Goal: Transaction & Acquisition: Purchase product/service

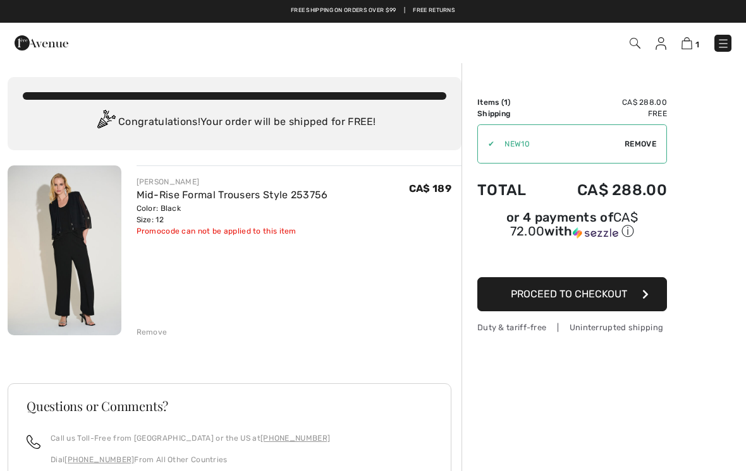
click at [723, 49] on img at bounding box center [723, 43] width 13 height 13
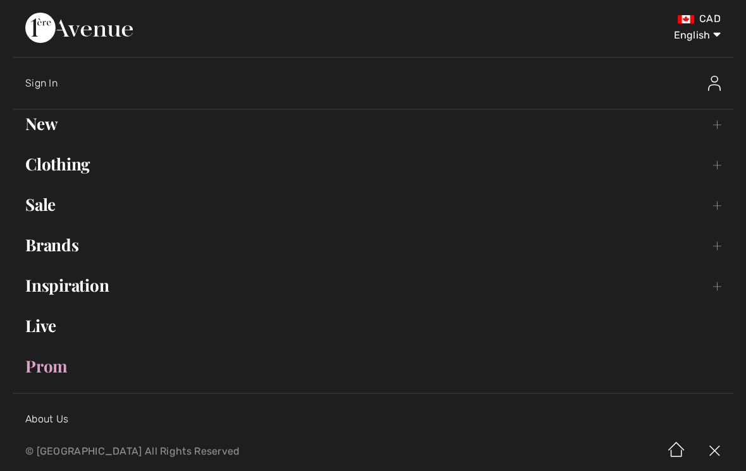
click at [85, 169] on link "Clothing Toggle submenu" at bounding box center [373, 164] width 721 height 28
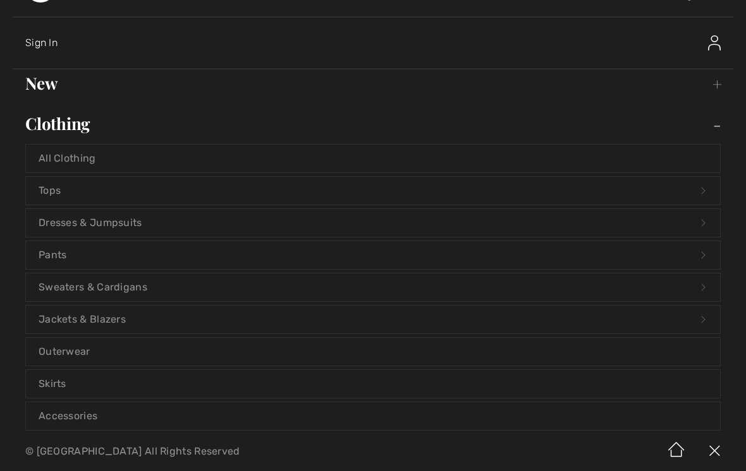
scroll to position [39, 0]
click at [77, 195] on link "Tops Open submenu" at bounding box center [373, 192] width 694 height 28
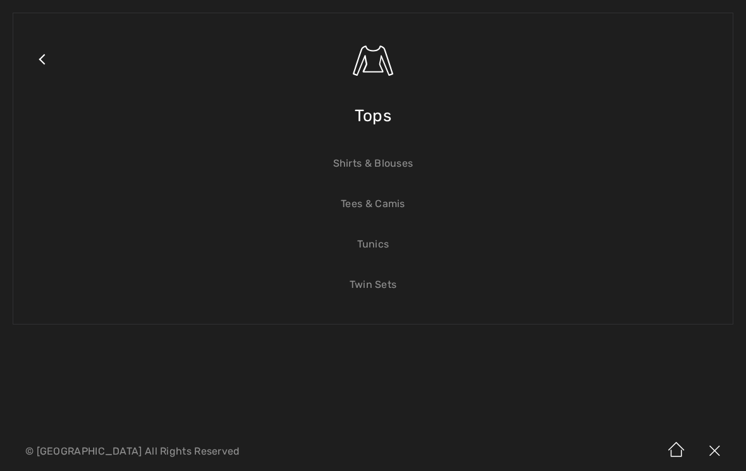
click at [396, 208] on link "Tees & Camis" at bounding box center [373, 204] width 694 height 28
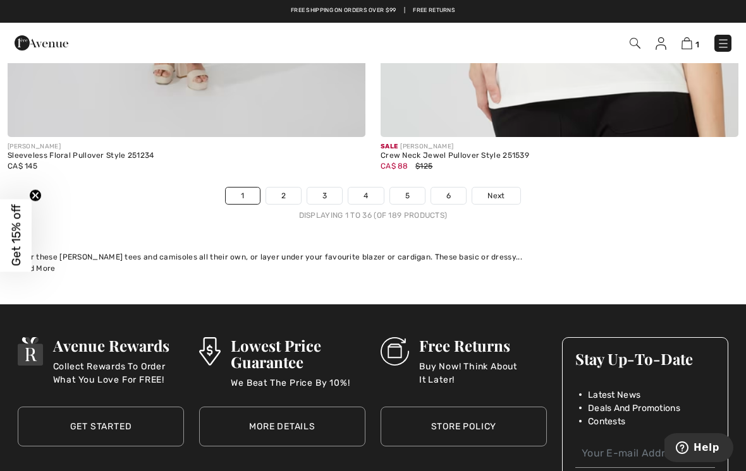
scroll to position [11014, 0]
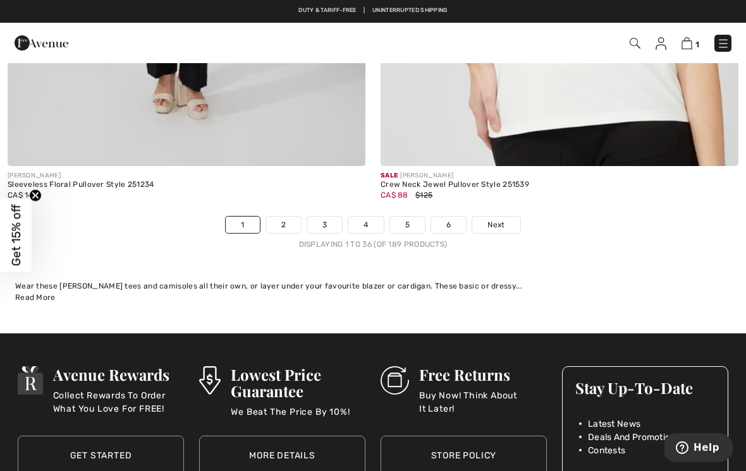
click at [508, 217] on link "Next" at bounding box center [495, 225] width 47 height 16
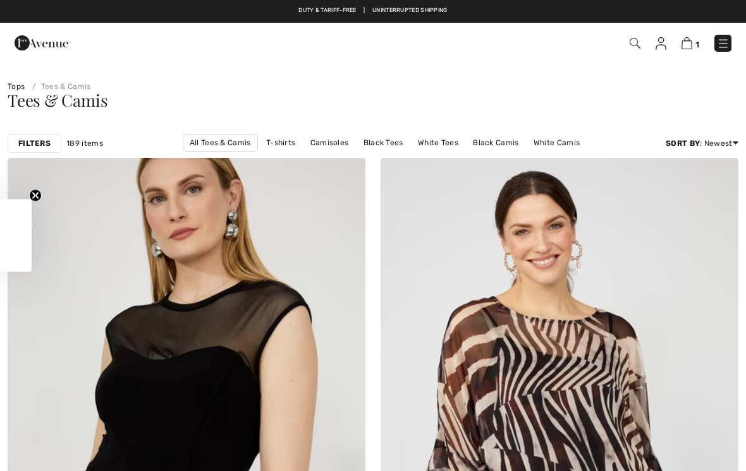
checkbox input "true"
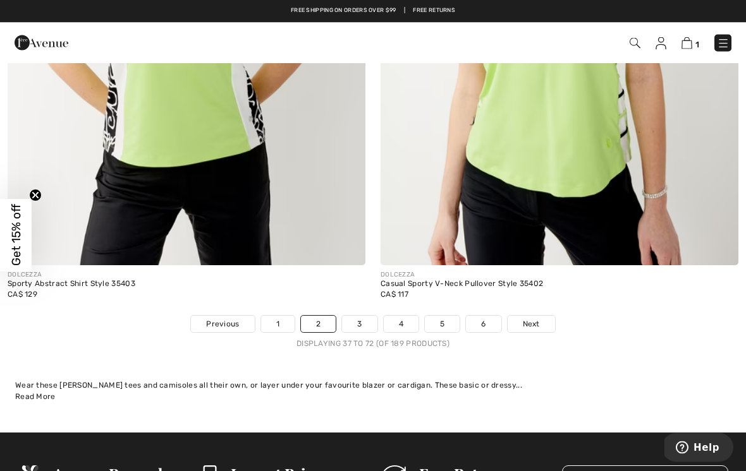
scroll to position [10831, 0]
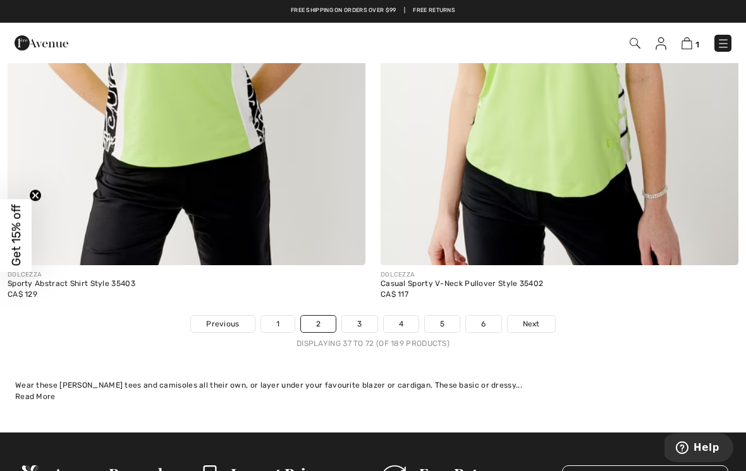
click at [540, 316] on link "Next" at bounding box center [531, 324] width 47 height 16
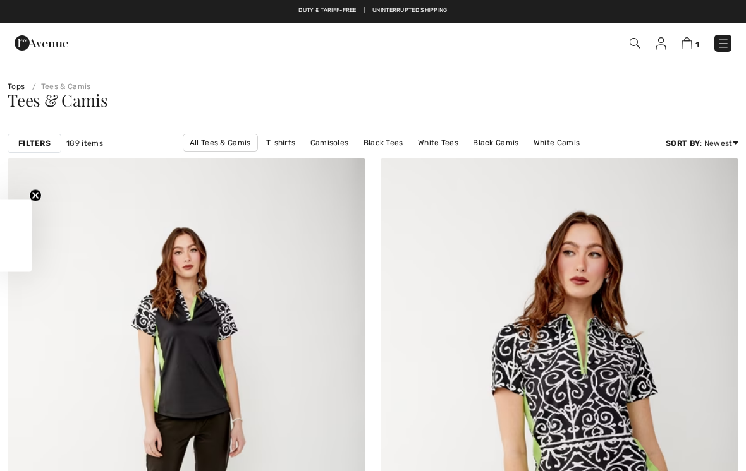
checkbox input "true"
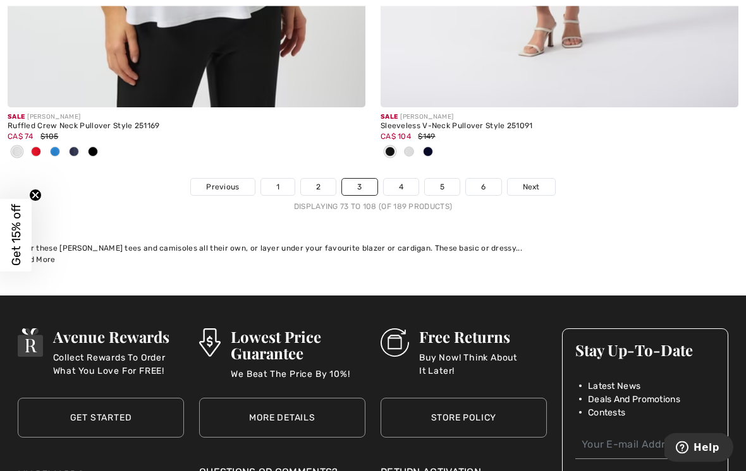
scroll to position [11052, 0]
click at [542, 179] on link "Next" at bounding box center [531, 187] width 47 height 16
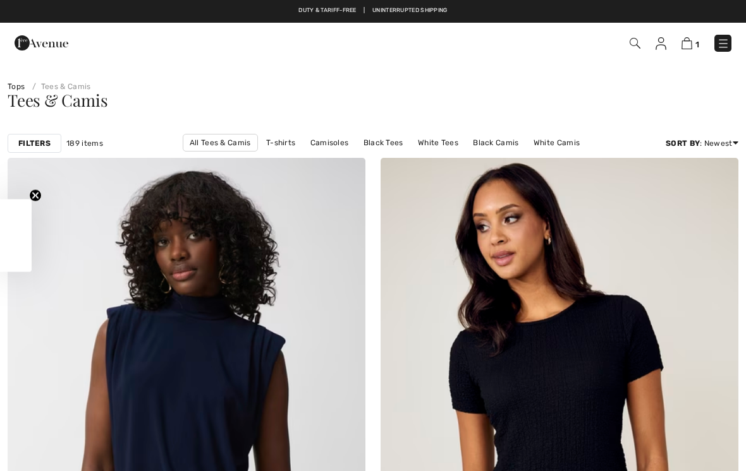
checkbox input "true"
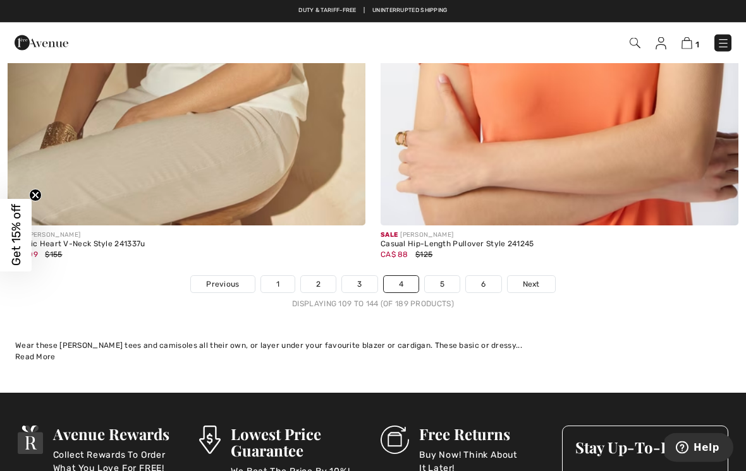
scroll to position [10933, 0]
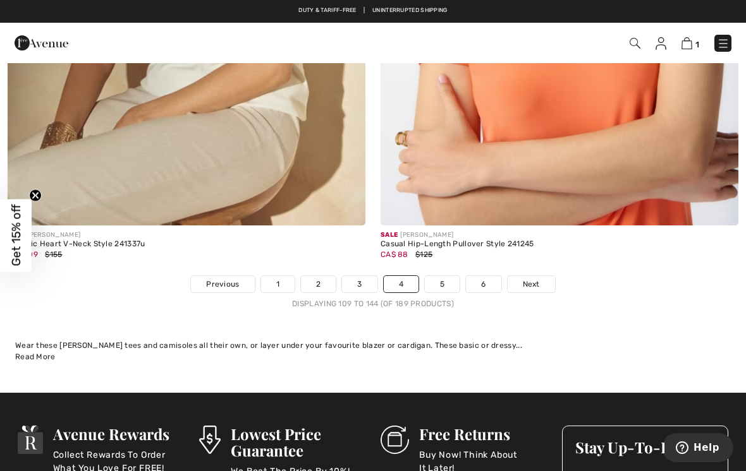
click at [453, 279] on link "5" at bounding box center [442, 284] width 35 height 16
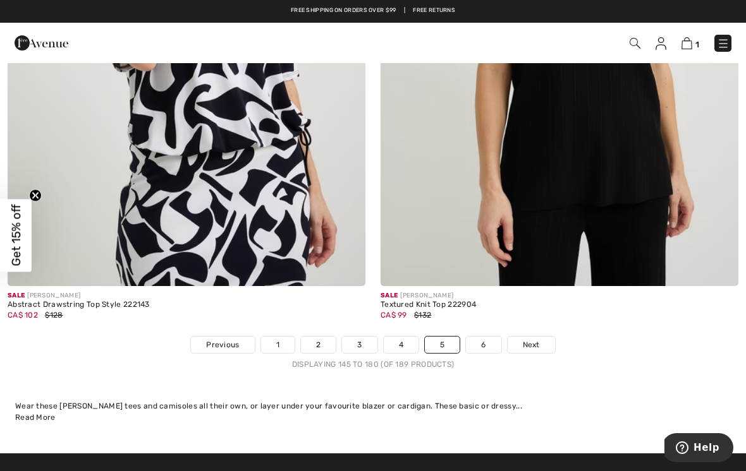
scroll to position [10801, 0]
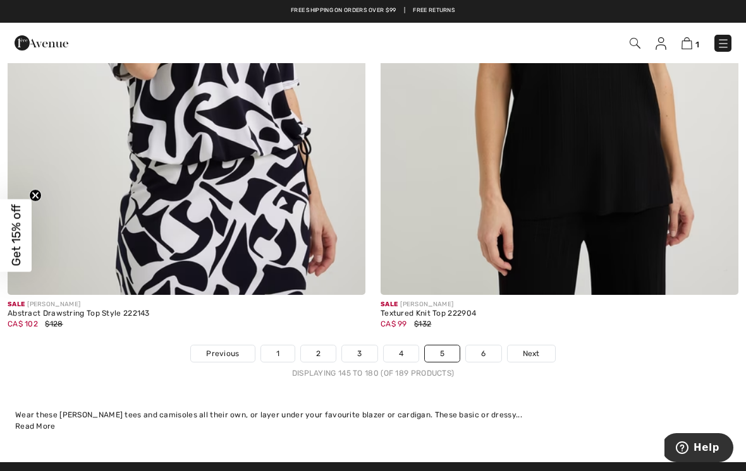
click at [537, 348] on span "Next" at bounding box center [531, 353] width 17 height 11
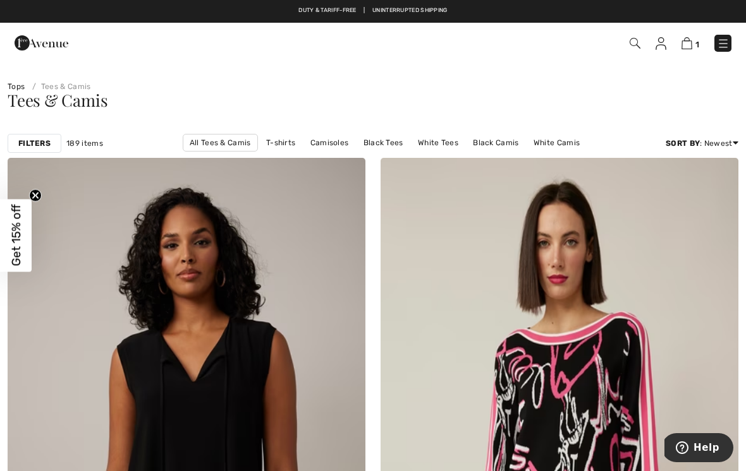
click at [527, 149] on link "White Camis" at bounding box center [556, 143] width 59 height 16
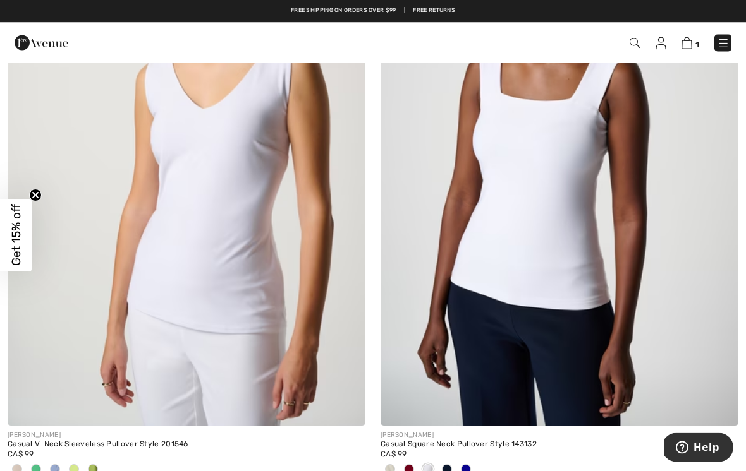
scroll to position [1483, 0]
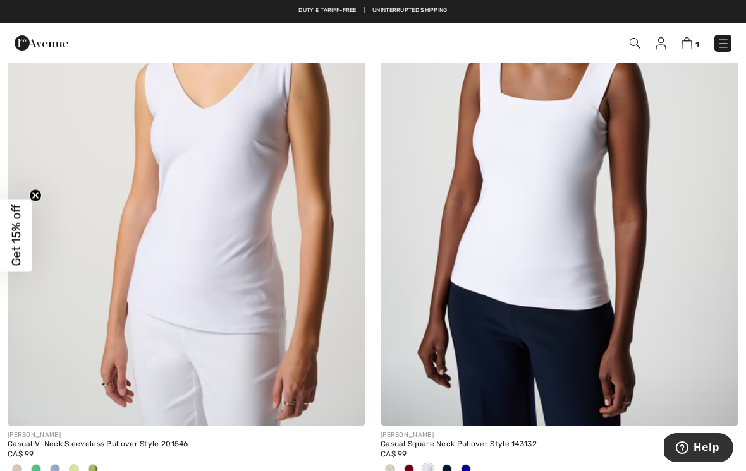
click at [556, 258] on img at bounding box center [559, 157] width 358 height 537
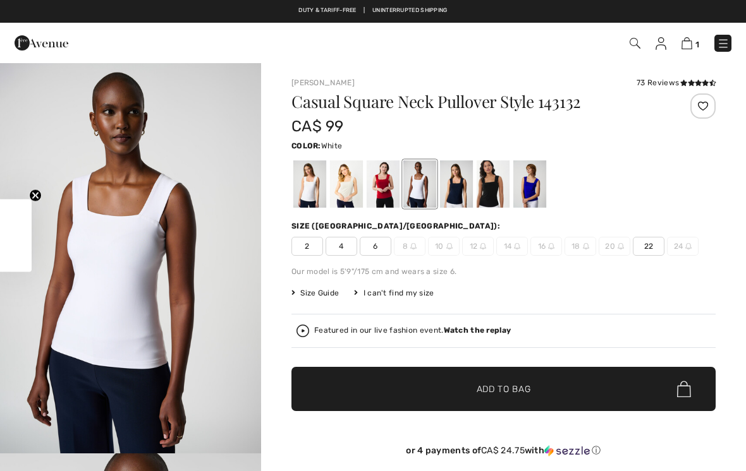
checkbox input "true"
click at [434, 188] on div at bounding box center [419, 184] width 33 height 47
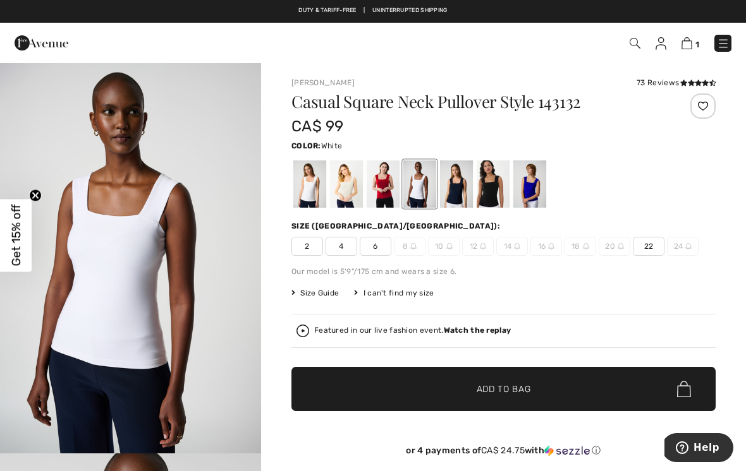
click at [427, 197] on div at bounding box center [419, 184] width 33 height 47
click at [319, 197] on div at bounding box center [309, 184] width 33 height 47
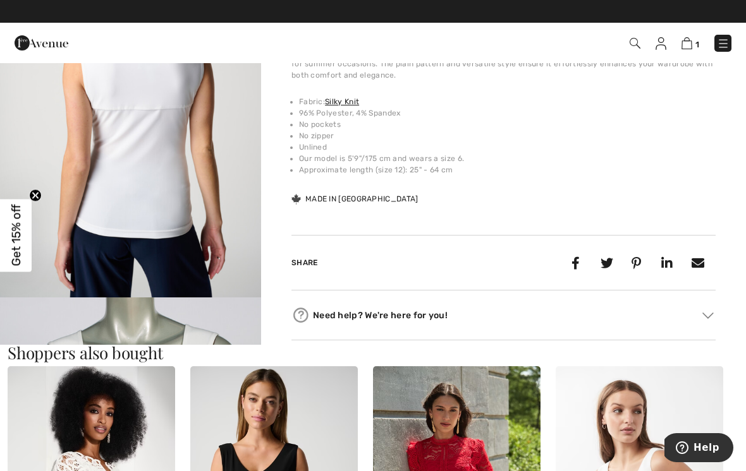
scroll to position [957, 0]
